Goal: Information Seeking & Learning: Check status

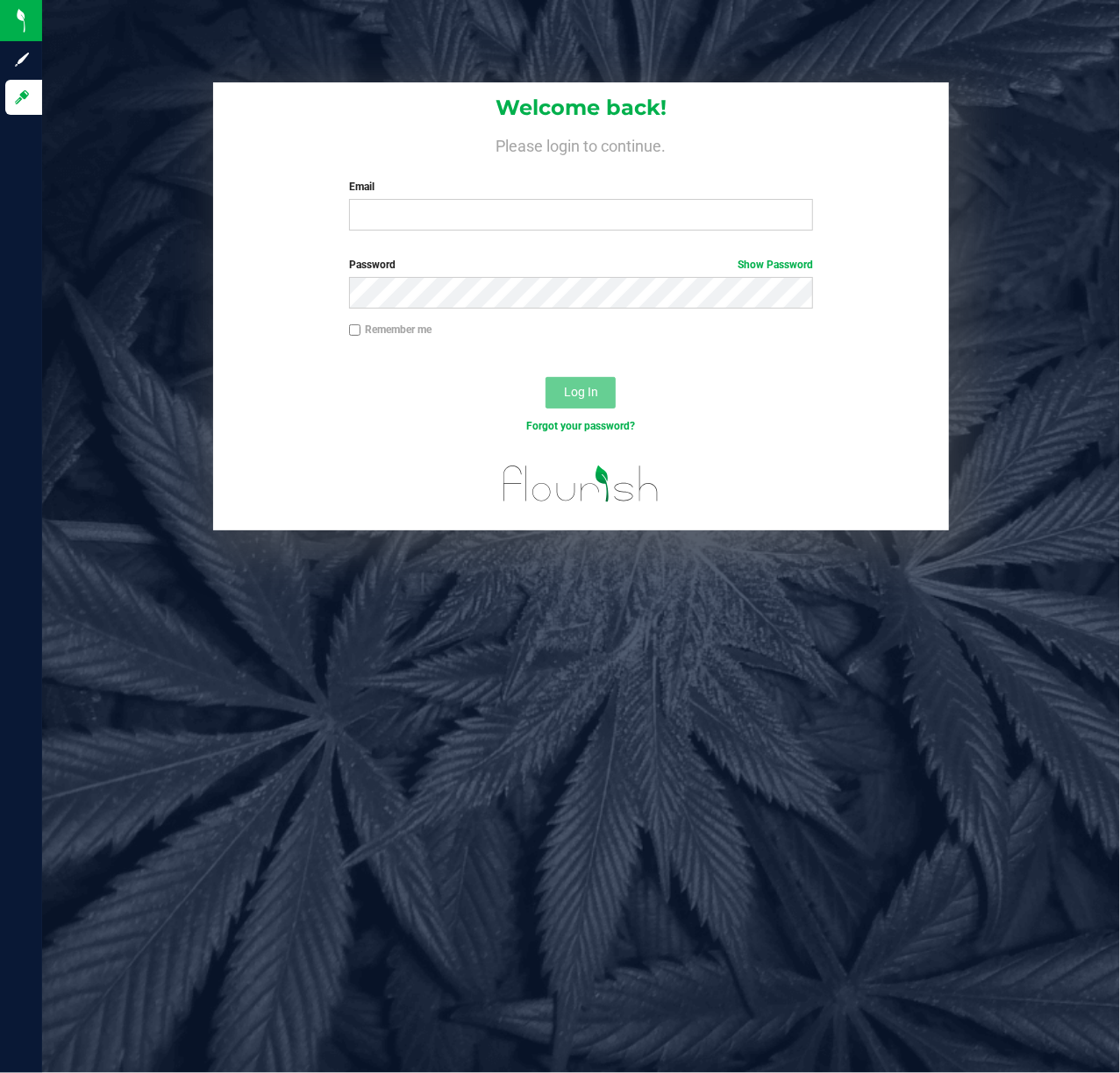
click at [498, 232] on div "Welcome back! Please login to continue. Email Required Please format your email…" at bounding box center [581, 164] width 736 height 162
click at [495, 208] on input "Email" at bounding box center [582, 215] width 465 height 32
type input "[EMAIL_ADDRESS][DOMAIN_NAME]"
click at [582, 385] on span "Log In" at bounding box center [581, 392] width 34 height 14
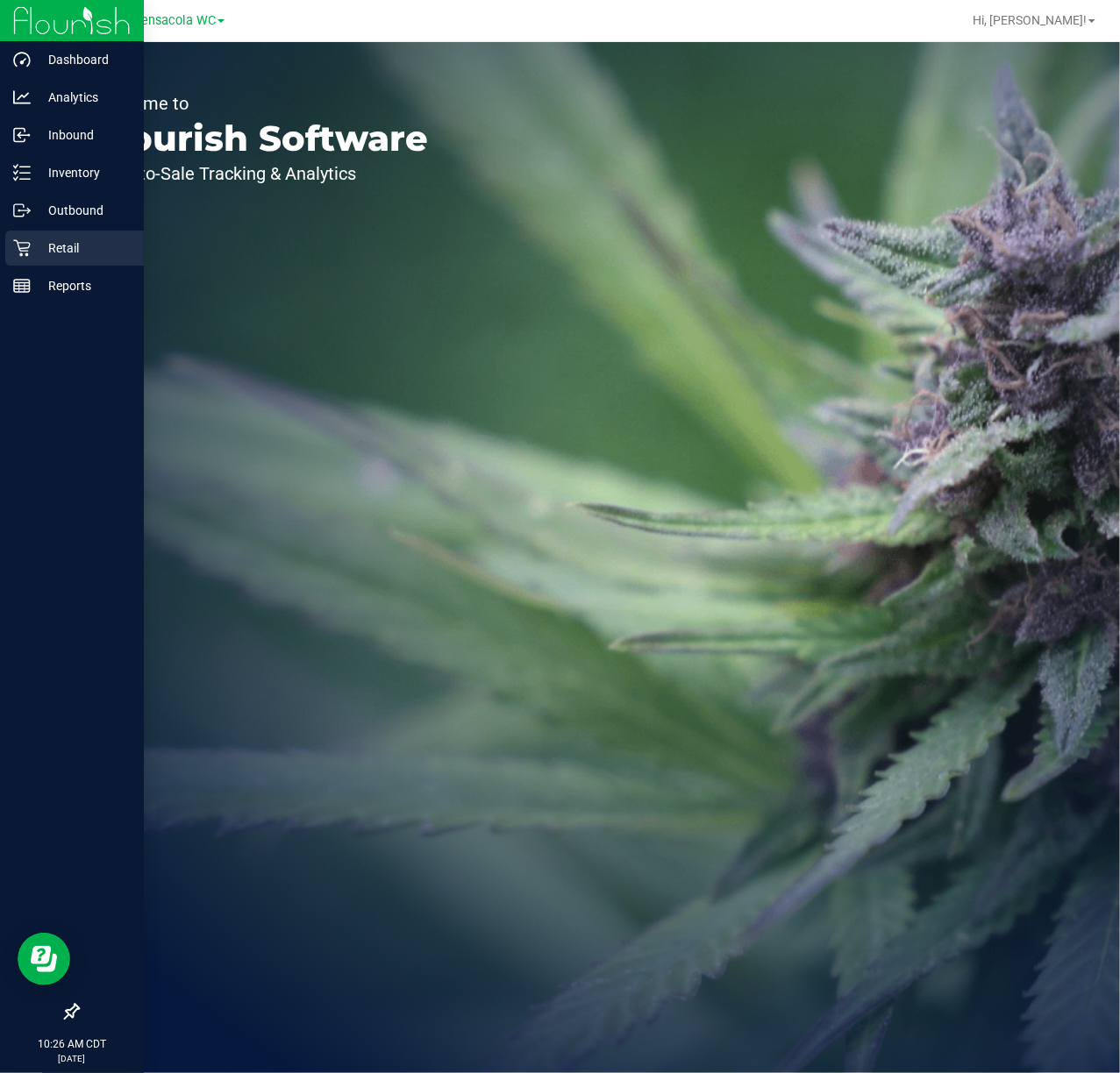
click at [22, 260] on div "Retail" at bounding box center [74, 248] width 138 height 35
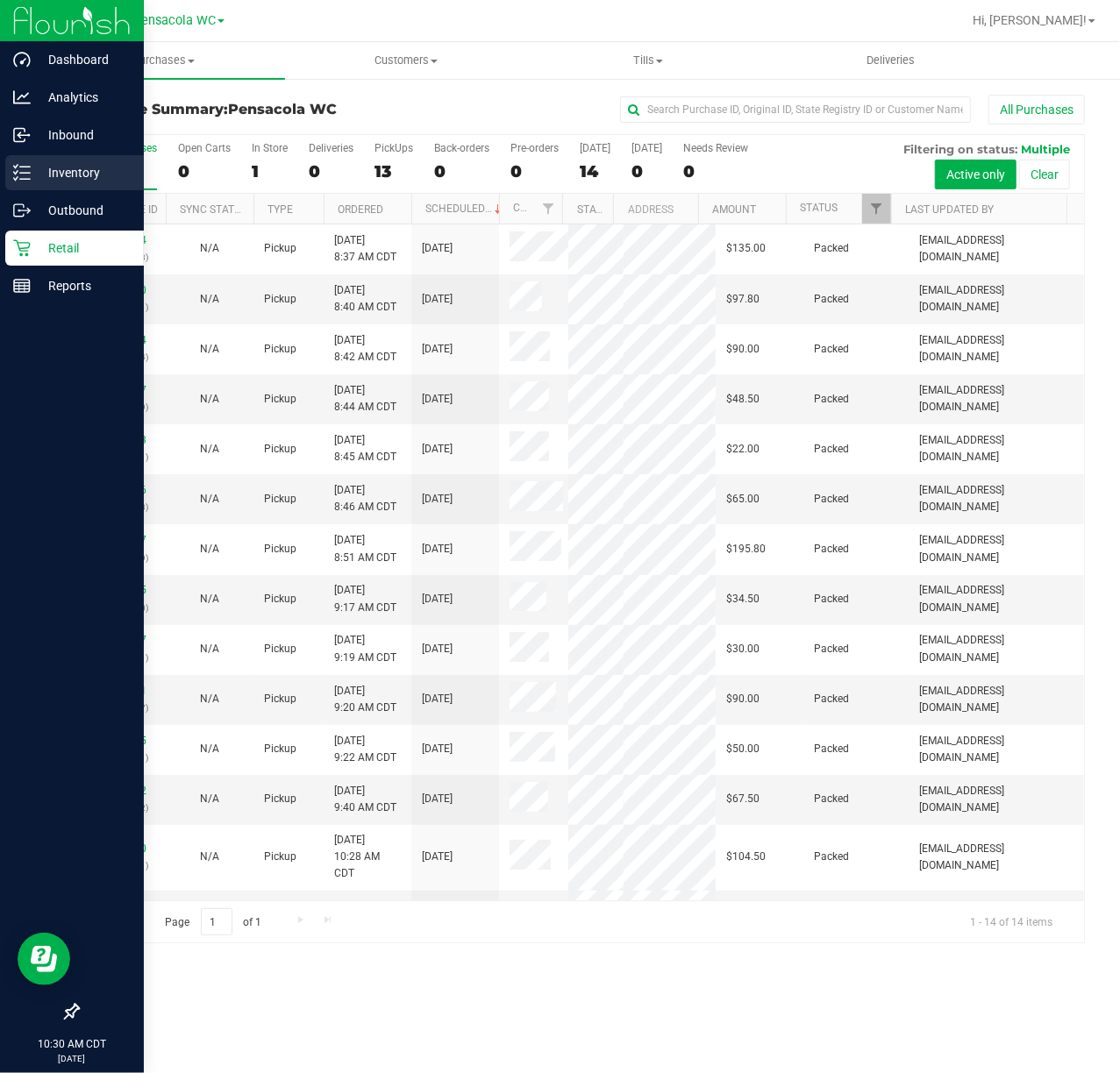
click at [25, 166] on line at bounding box center [25, 166] width 10 height 0
click at [89, 164] on p "Inventory" at bounding box center [84, 172] width 106 height 21
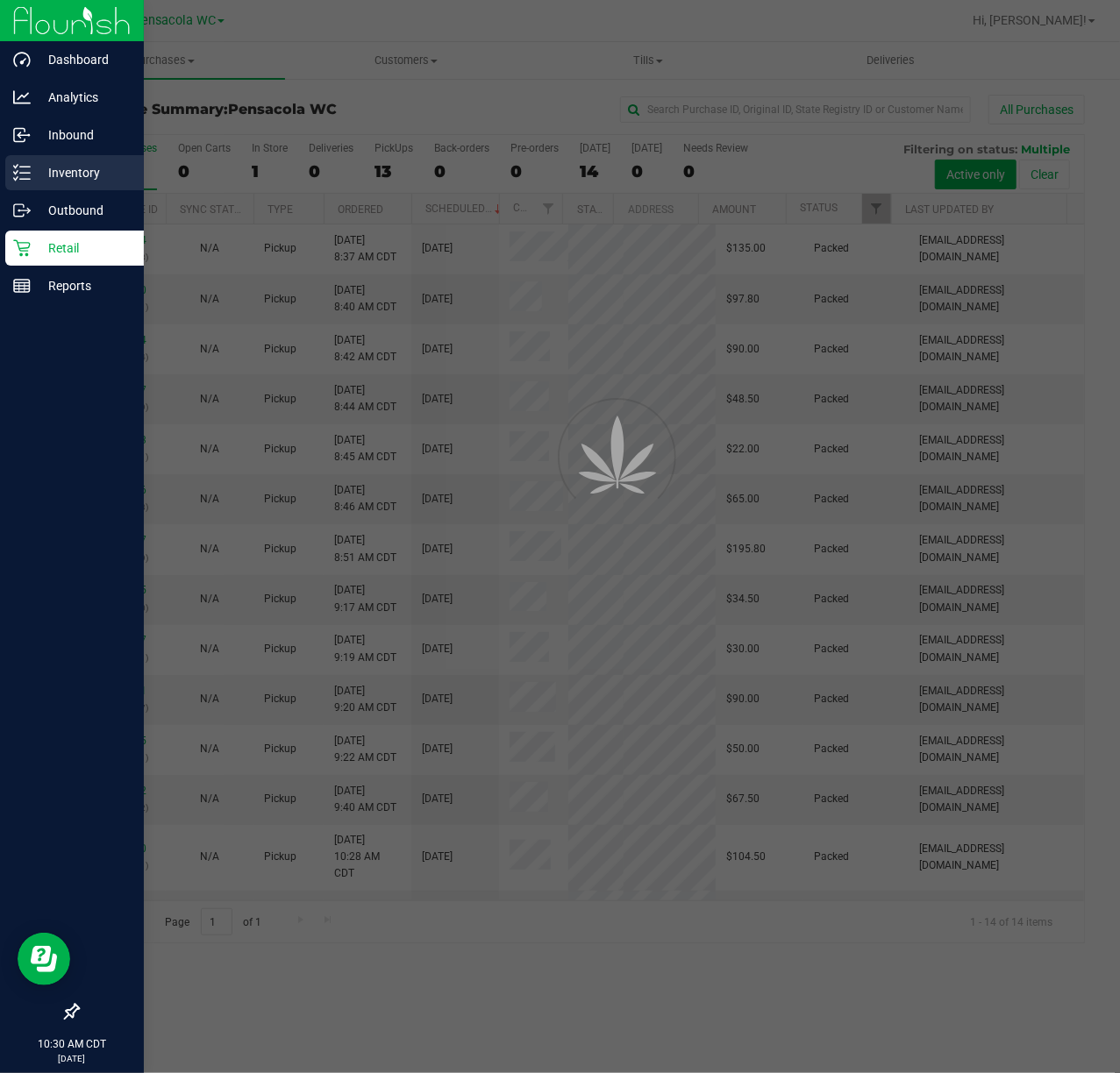
click at [72, 175] on p "Inventory" at bounding box center [84, 172] width 106 height 21
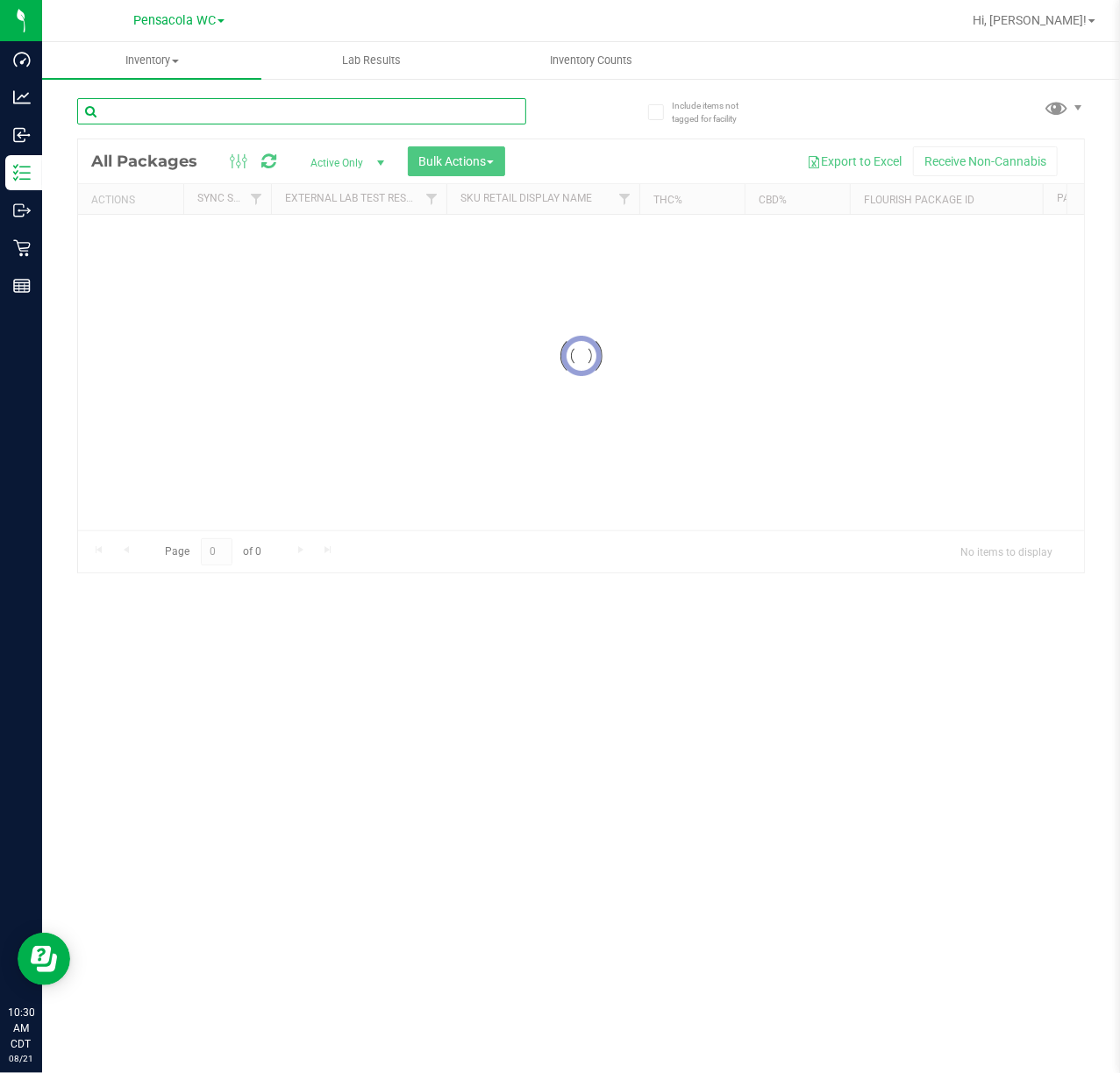
click at [344, 113] on input "text" at bounding box center [302, 112] width 449 height 26
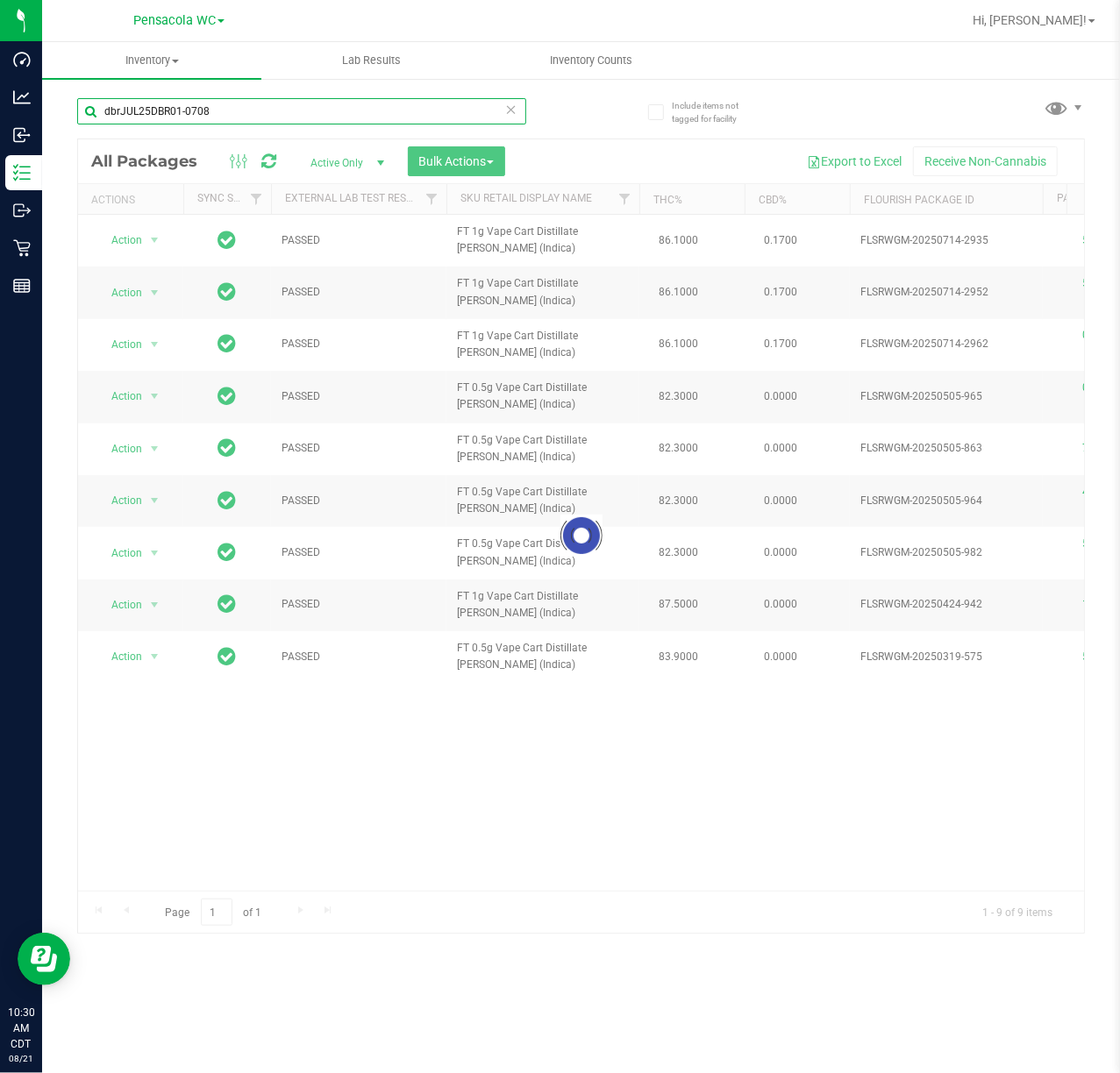
type input "dbrJUL25DBR01-0708"
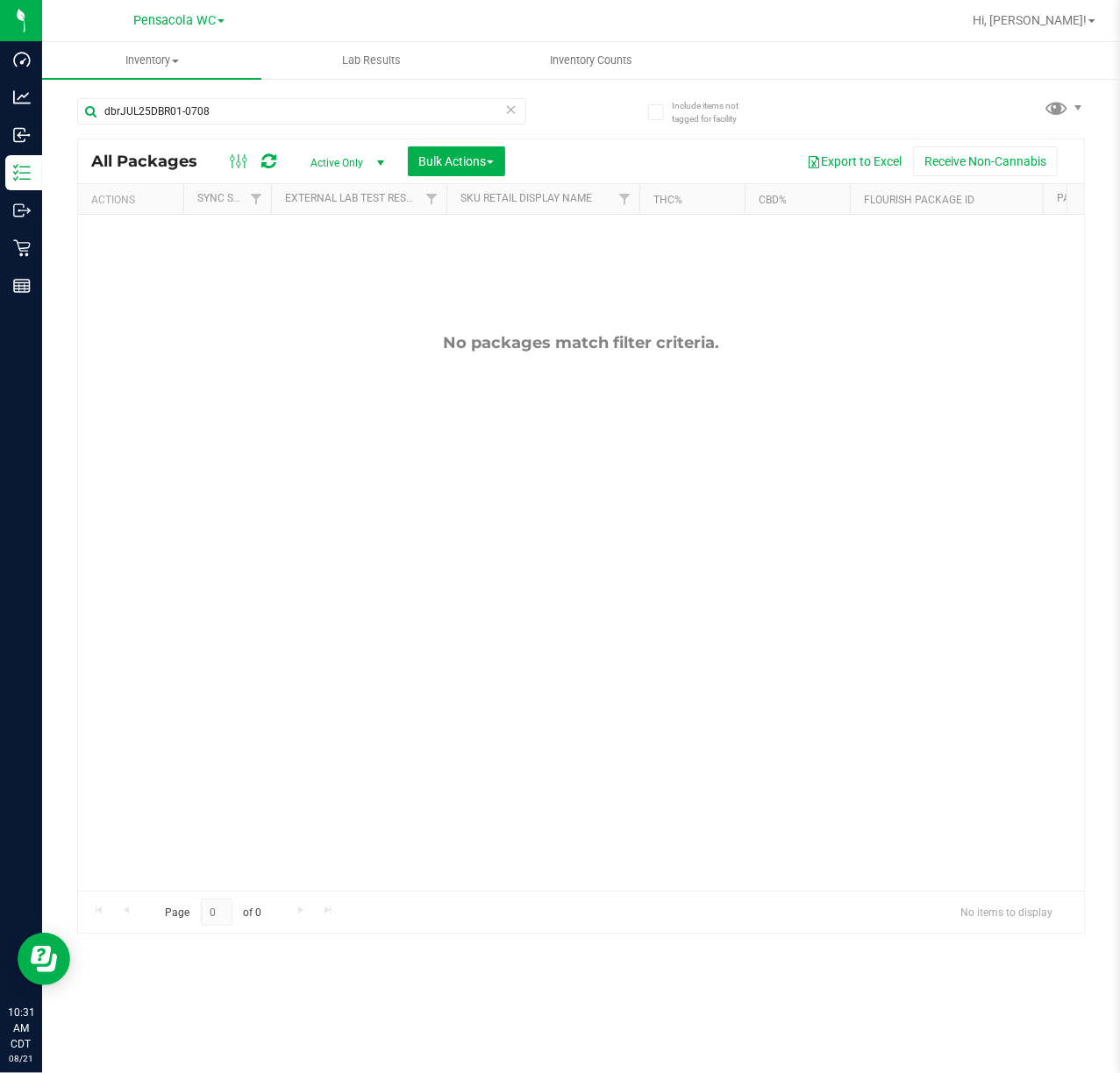
click at [505, 109] on icon at bounding box center [511, 109] width 12 height 21
